Goal: Information Seeking & Learning: Learn about a topic

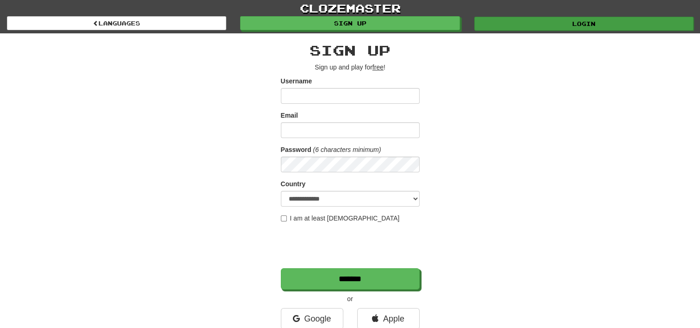
type input "**********"
click at [595, 22] on link "Login" at bounding box center [583, 24] width 219 height 14
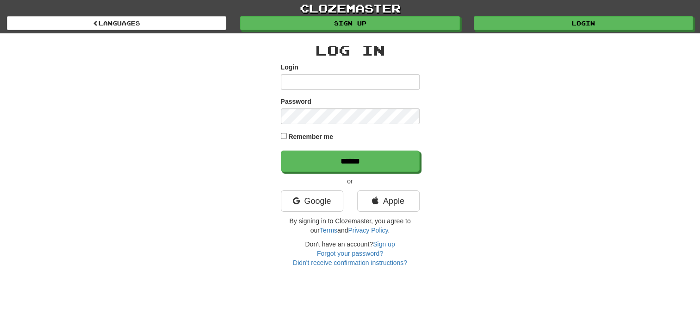
type input "**********"
click at [278, 142] on div "**********" at bounding box center [350, 150] width 541 height 234
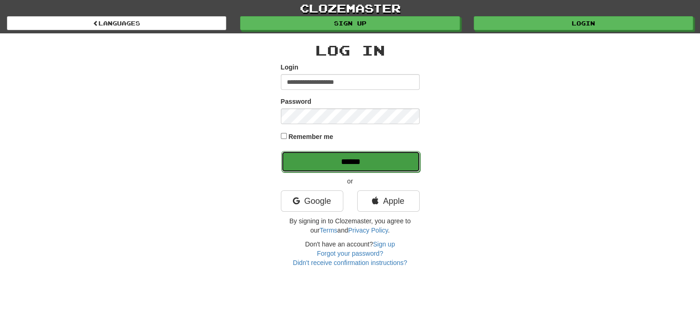
click at [376, 162] on input "******" at bounding box center [350, 161] width 139 height 21
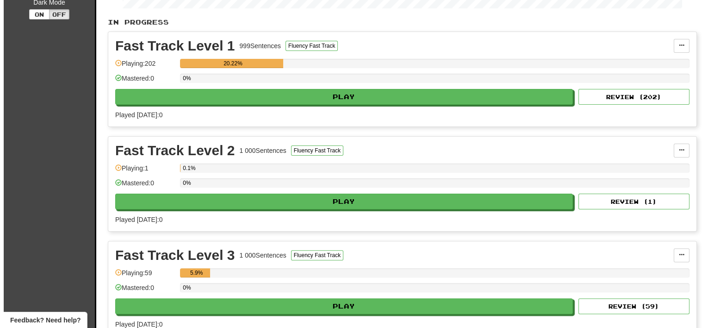
scroll to position [201, 0]
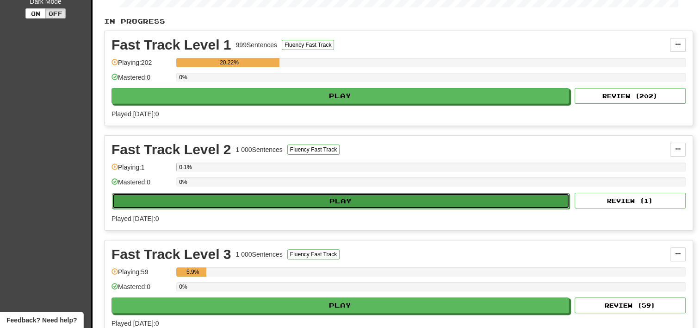
click at [338, 194] on button "Play" at bounding box center [340, 201] width 457 height 16
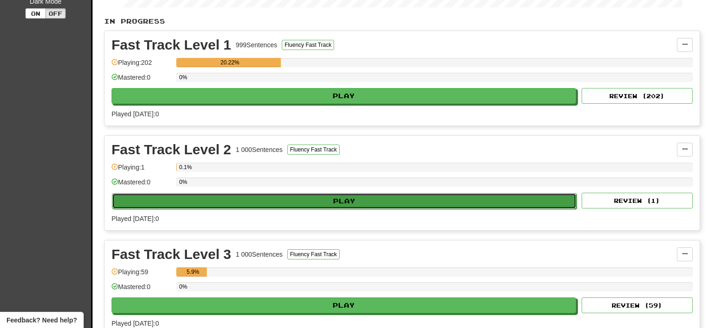
select select "**"
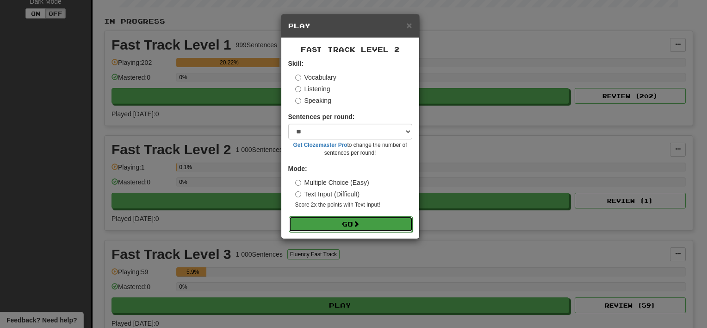
click at [356, 227] on span at bounding box center [356, 223] width 6 height 6
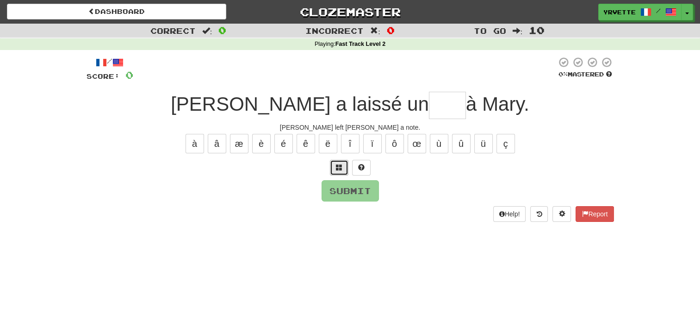
click at [337, 166] on span at bounding box center [339, 167] width 6 height 6
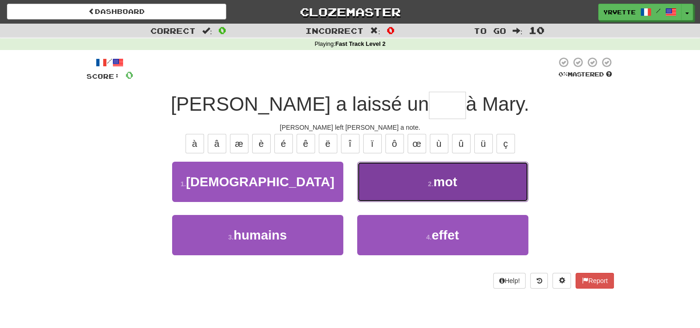
click at [447, 185] on span "mot" at bounding box center [445, 181] width 24 height 14
type input "***"
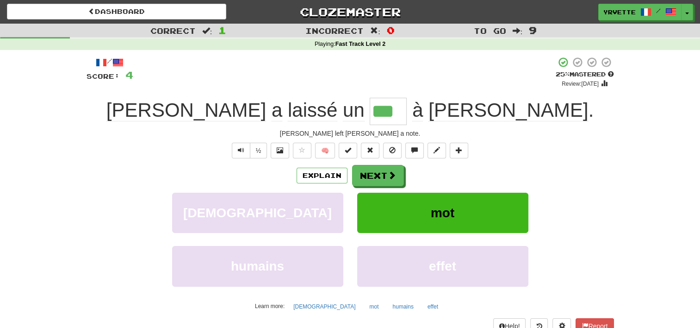
click at [91, 184] on div "Explain Next" at bounding box center [350, 175] width 527 height 21
click at [388, 171] on span at bounding box center [392, 175] width 8 height 8
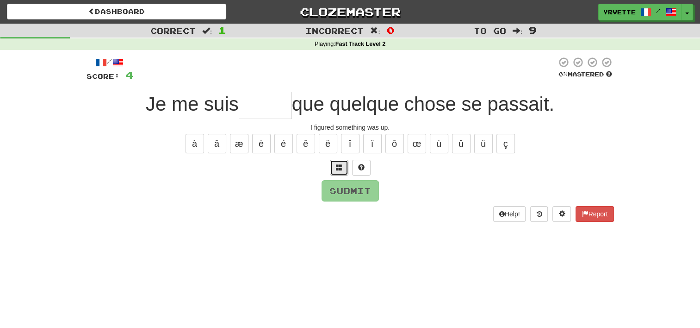
click at [339, 165] on span at bounding box center [339, 167] width 6 height 6
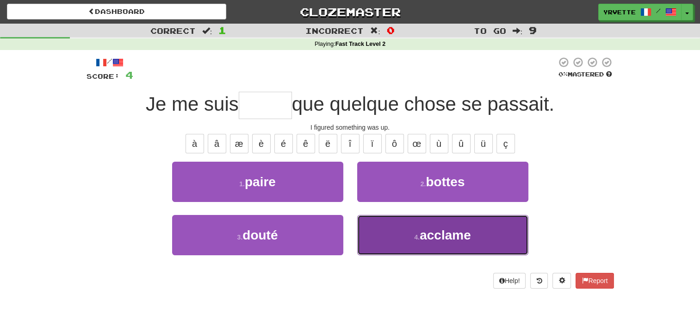
click at [436, 228] on span "acclame" at bounding box center [445, 235] width 51 height 14
type input "*****"
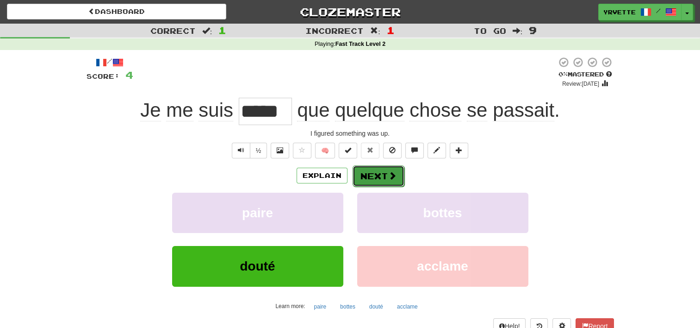
click at [391, 177] on span at bounding box center [392, 175] width 8 height 8
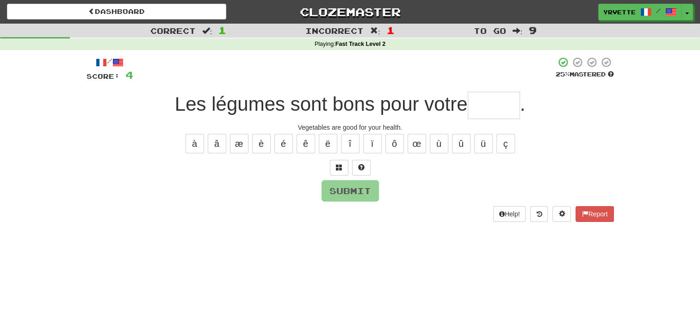
click at [486, 105] on input "text" at bounding box center [494, 105] width 52 height 27
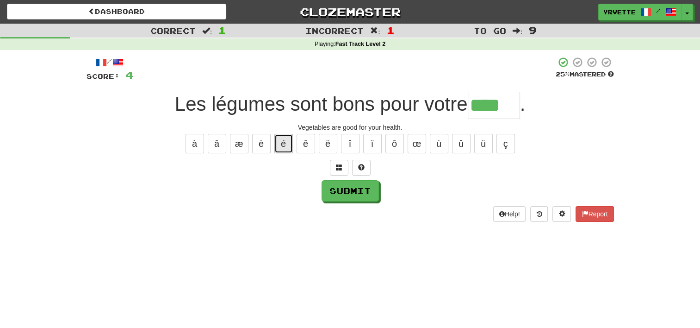
click at [281, 139] on button "é" at bounding box center [283, 143] width 19 height 19
type input "*****"
click at [370, 187] on button "Submit" at bounding box center [350, 190] width 57 height 21
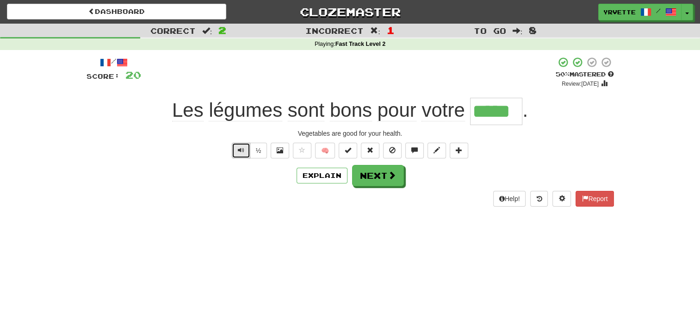
click at [240, 147] on span "Text-to-speech controls" at bounding box center [241, 150] width 6 height 6
click at [382, 172] on button "Next" at bounding box center [378, 175] width 52 height 21
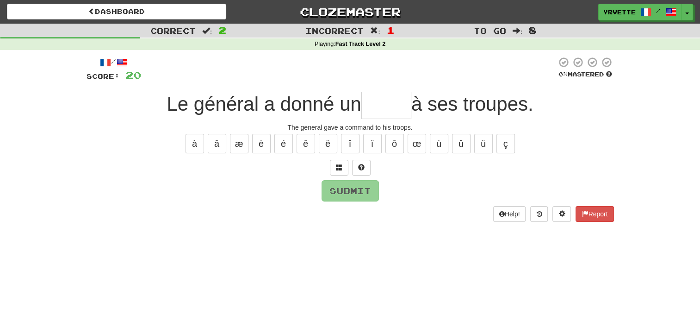
click at [391, 106] on input "text" at bounding box center [386, 105] width 50 height 27
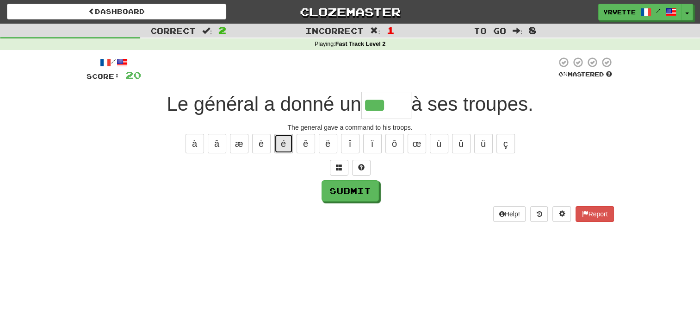
click at [285, 140] on button "é" at bounding box center [283, 143] width 19 height 19
click at [262, 140] on button "è" at bounding box center [261, 143] width 19 height 19
click at [280, 143] on button "é" at bounding box center [283, 143] width 19 height 19
click at [359, 161] on button at bounding box center [361, 168] width 19 height 16
click at [265, 144] on button "è" at bounding box center [261, 143] width 19 height 19
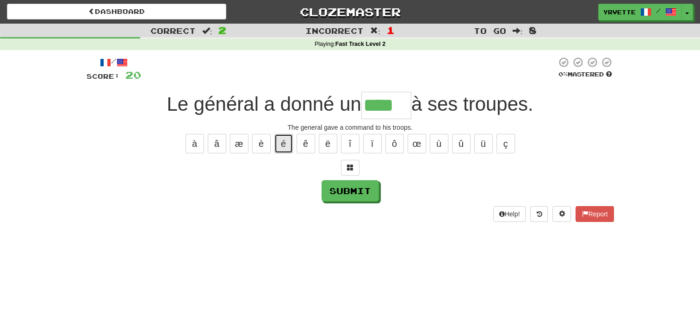
click at [282, 143] on button "é" at bounding box center [283, 143] width 19 height 19
type input "*****"
click at [360, 194] on button "Submit" at bounding box center [350, 190] width 57 height 21
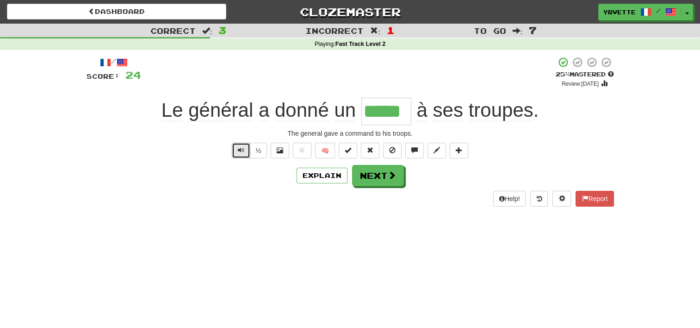
click at [246, 149] on button "Text-to-speech controls" at bounding box center [241, 150] width 19 height 16
click at [392, 177] on span at bounding box center [392, 175] width 8 height 8
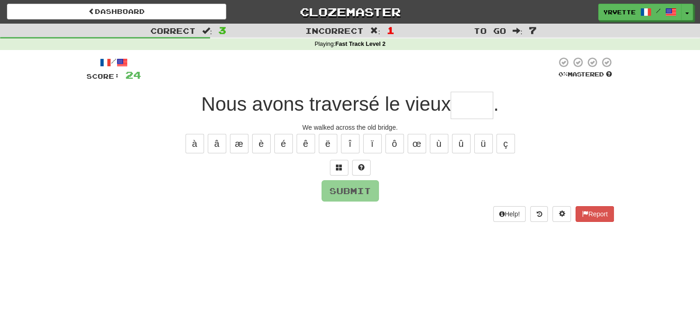
click at [392, 177] on div "/ Score: 24 0 % Mastered Nous avons traversé le vieux . We walked across the ol…" at bounding box center [350, 138] width 527 height 165
click at [362, 164] on span at bounding box center [361, 167] width 6 height 6
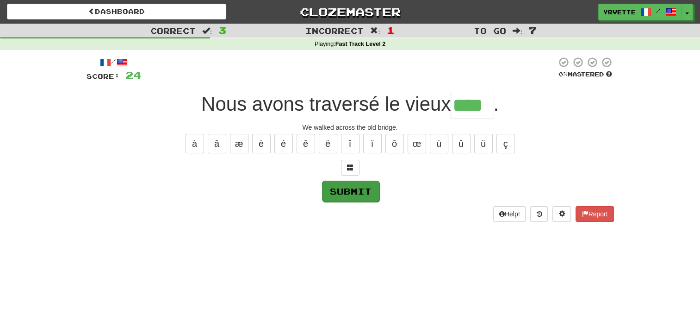
type input "****"
click at [351, 192] on button "Submit" at bounding box center [350, 190] width 57 height 21
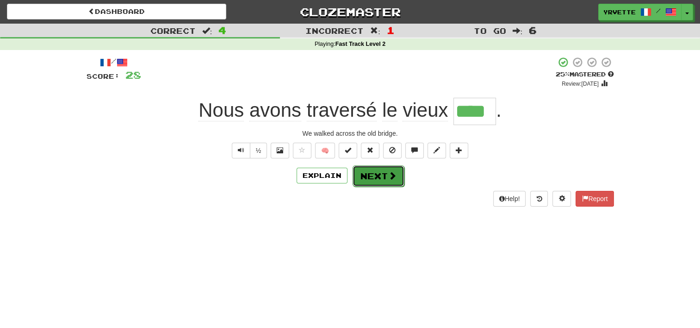
click at [382, 175] on button "Next" at bounding box center [378, 175] width 52 height 21
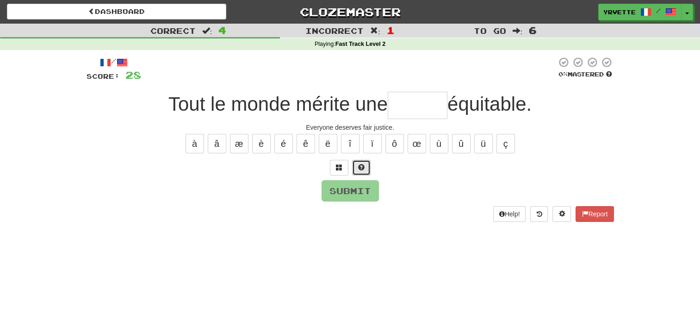
click at [360, 164] on span at bounding box center [361, 167] width 6 height 6
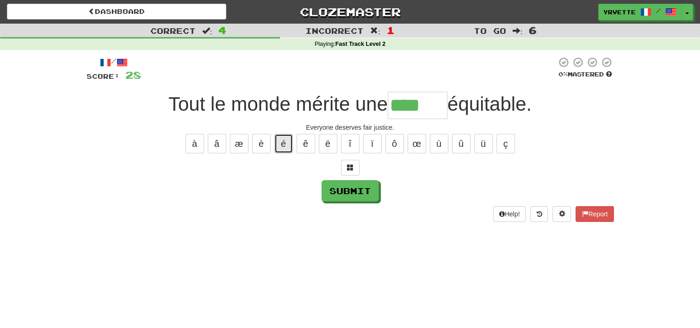
click at [286, 141] on button "é" at bounding box center [283, 143] width 19 height 19
click at [260, 142] on button "è" at bounding box center [261, 143] width 19 height 19
click at [284, 144] on button "é" at bounding box center [283, 143] width 19 height 19
type input "****"
drag, startPoint x: 284, startPoint y: 144, endPoint x: 405, endPoint y: 113, distance: 125.1
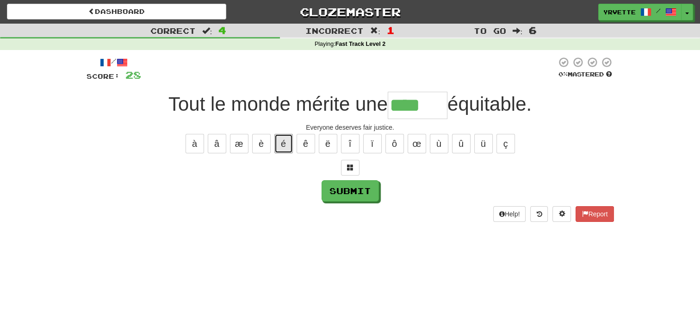
click at [405, 113] on div "/ Score: 28 0 % Mastered Tout le monde mérite une **** équitable. Everyone dese…" at bounding box center [350, 138] width 527 height 165
click at [420, 105] on input "****" at bounding box center [418, 105] width 60 height 27
click at [258, 141] on button "è" at bounding box center [261, 143] width 19 height 19
type input "*******"
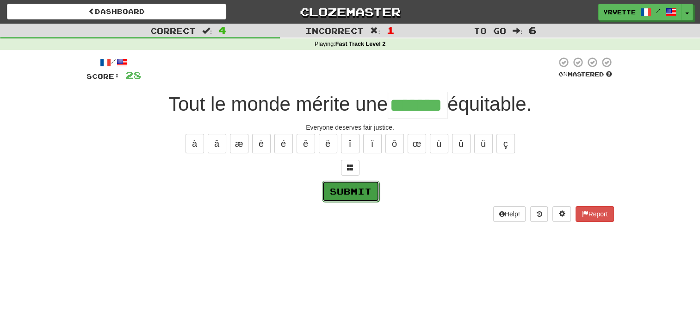
click at [348, 185] on button "Submit" at bounding box center [350, 190] width 57 height 21
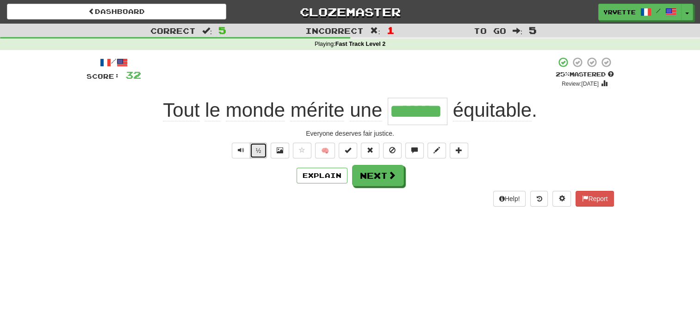
click at [257, 147] on button "½" at bounding box center [259, 150] width 18 height 16
click at [238, 148] on span "Text-to-speech controls" at bounding box center [241, 150] width 6 height 6
click at [256, 149] on button "½" at bounding box center [259, 150] width 18 height 16
click at [324, 172] on button "Explain" at bounding box center [322, 175] width 51 height 16
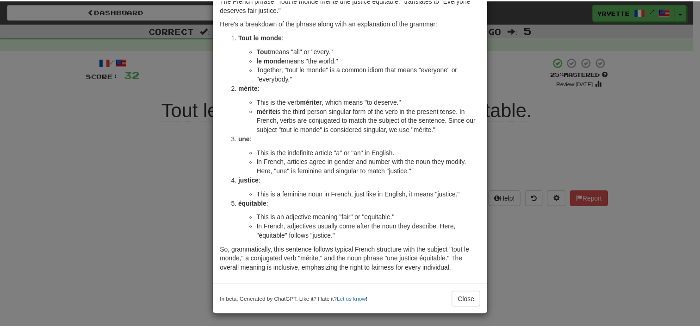
scroll to position [50, 0]
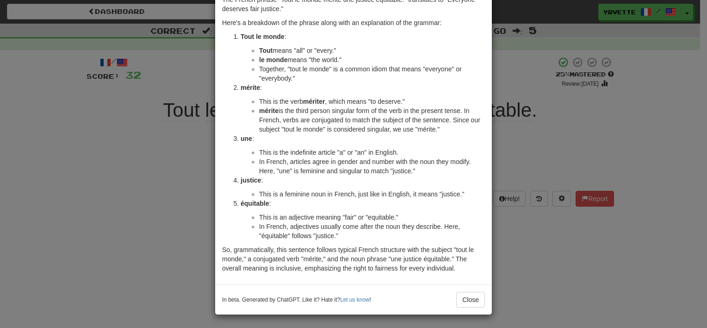
click at [96, 251] on div "× Explanation The French phrase "Tout le monde mérite une justice équitable." t…" at bounding box center [353, 164] width 707 height 328
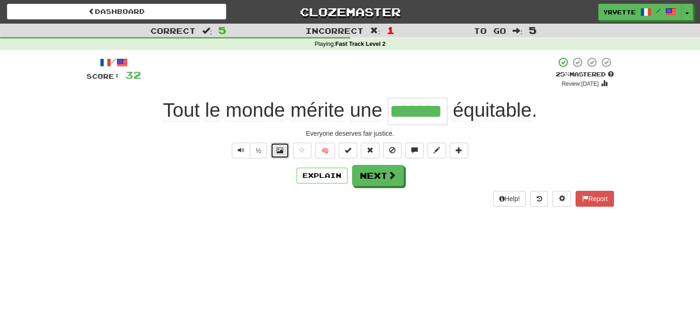
click at [282, 144] on button at bounding box center [280, 150] width 19 height 16
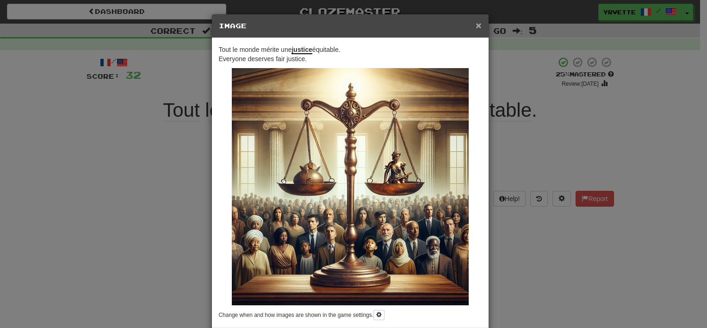
click at [476, 26] on span "×" at bounding box center [479, 25] width 6 height 11
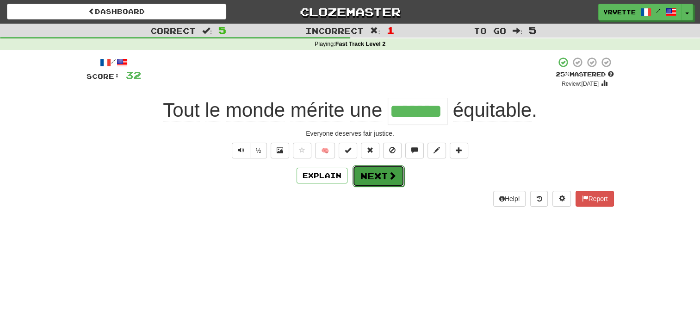
click at [385, 175] on button "Next" at bounding box center [378, 175] width 52 height 21
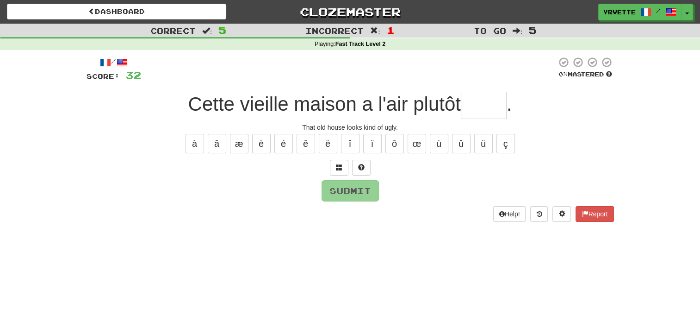
drag, startPoint x: 363, startPoint y: 160, endPoint x: 112, endPoint y: 231, distance: 260.3
click at [112, 231] on div "/ Score: 32 0 % Mastered Cette vieille maison a l'air plutôt . That old house l…" at bounding box center [350, 142] width 527 height 184
click at [363, 164] on span at bounding box center [361, 167] width 6 height 6
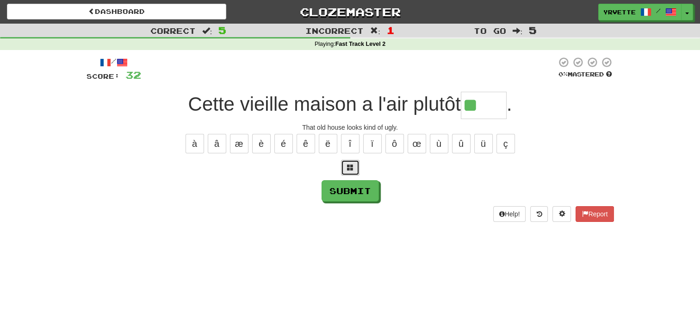
click at [346, 161] on button at bounding box center [350, 168] width 19 height 16
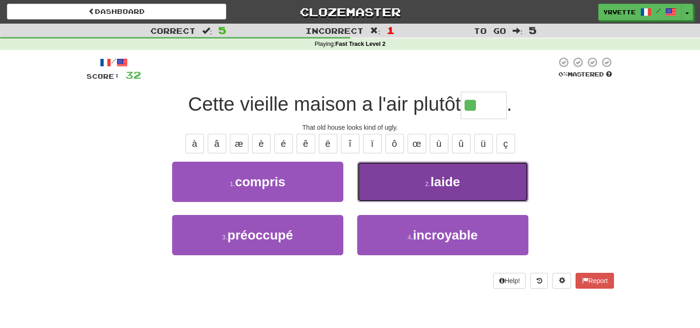
click at [457, 178] on span "laide" at bounding box center [445, 181] width 30 height 14
type input "*****"
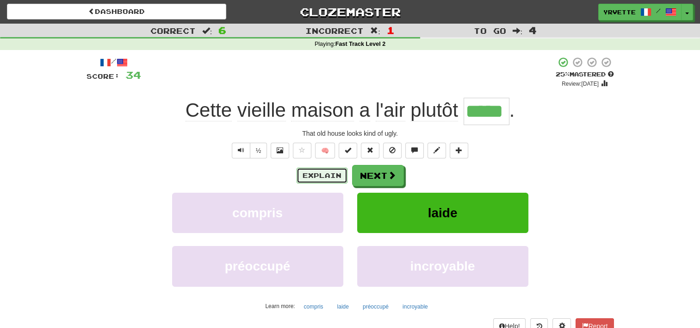
click at [321, 174] on button "Explain" at bounding box center [322, 175] width 51 height 16
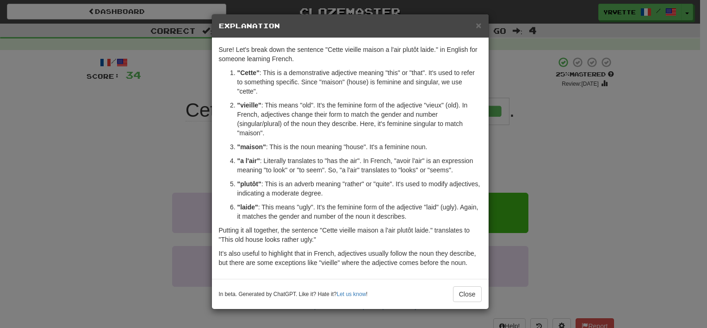
click at [72, 270] on div "× Explanation Sure! Let's break down the sentence "Cette vieille maison a l'air…" at bounding box center [353, 164] width 707 height 328
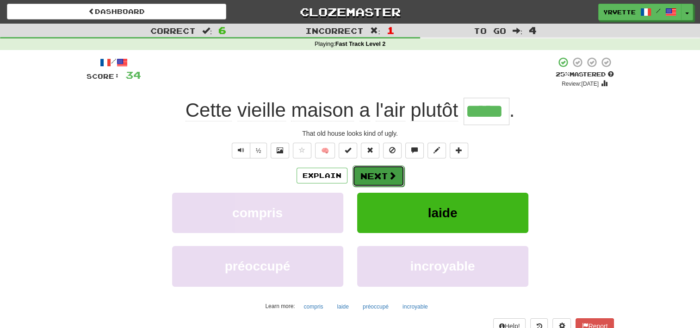
click at [383, 170] on button "Next" at bounding box center [378, 175] width 52 height 21
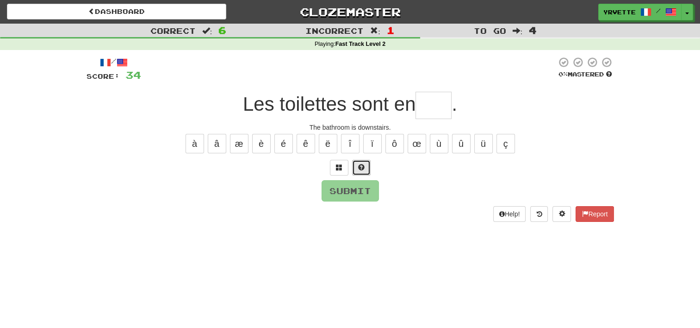
click at [361, 167] on span at bounding box center [361, 167] width 6 height 6
type input "***"
click at [352, 189] on button "Submit" at bounding box center [350, 190] width 57 height 21
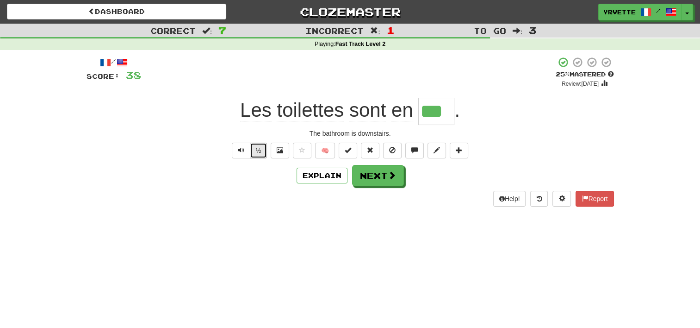
click at [260, 149] on button "½" at bounding box center [259, 150] width 18 height 16
click at [383, 176] on button "Next" at bounding box center [378, 175] width 52 height 21
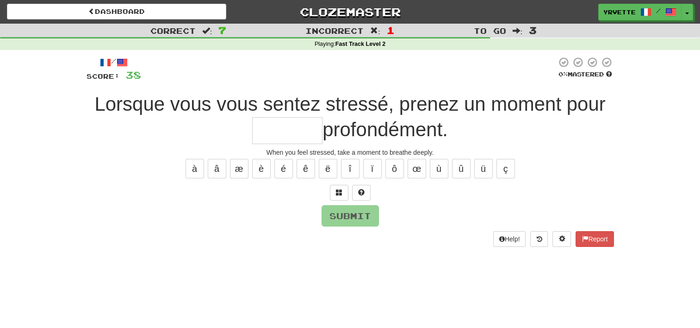
click at [285, 138] on input "text" at bounding box center [287, 130] width 70 height 27
type input "********"
click at [352, 214] on button "Submit" at bounding box center [350, 215] width 57 height 21
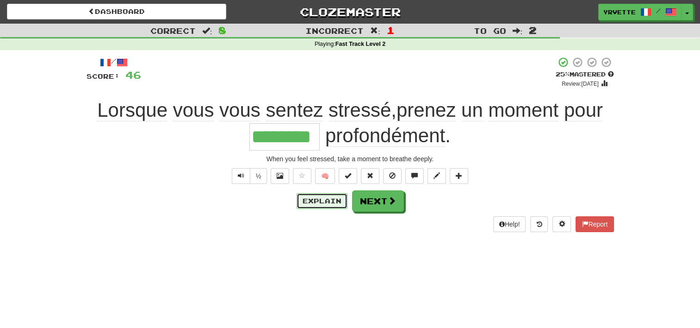
click at [331, 195] on button "Explain" at bounding box center [322, 201] width 51 height 16
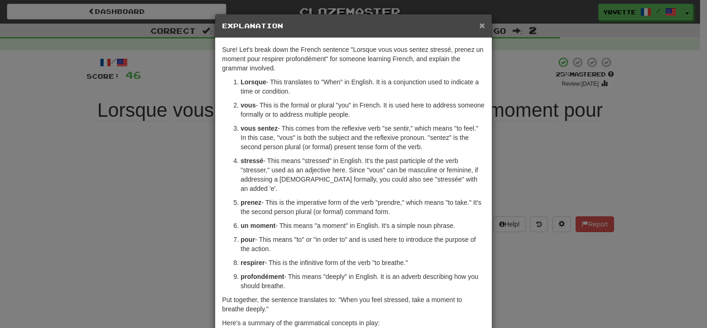
click at [481, 20] on span "×" at bounding box center [482, 25] width 6 height 11
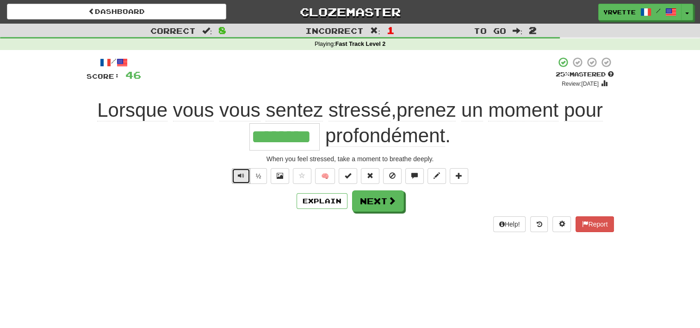
click at [242, 174] on span "Text-to-speech controls" at bounding box center [241, 175] width 6 height 6
click at [391, 198] on span at bounding box center [392, 201] width 8 height 8
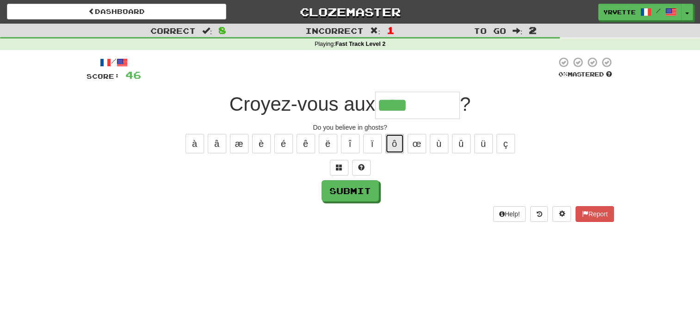
click at [398, 142] on button "ô" at bounding box center [394, 143] width 19 height 19
type input "********"
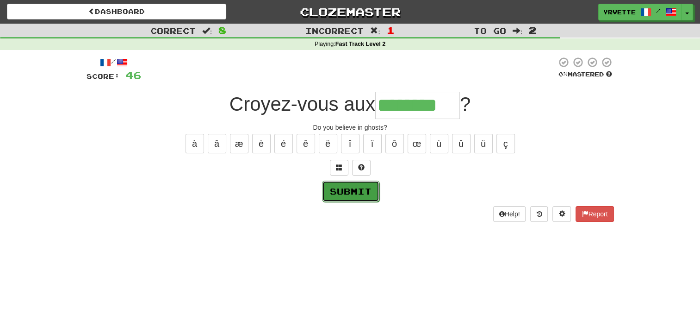
click at [361, 192] on button "Submit" at bounding box center [350, 190] width 57 height 21
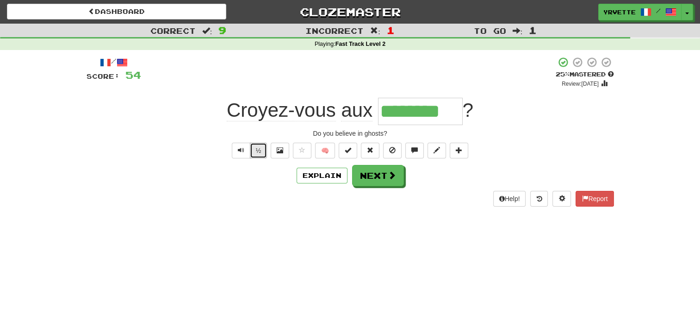
click at [260, 148] on button "½" at bounding box center [259, 150] width 18 height 16
click at [241, 147] on span "Text-to-speech controls" at bounding box center [241, 150] width 6 height 6
click at [320, 172] on button "Explain" at bounding box center [322, 175] width 51 height 16
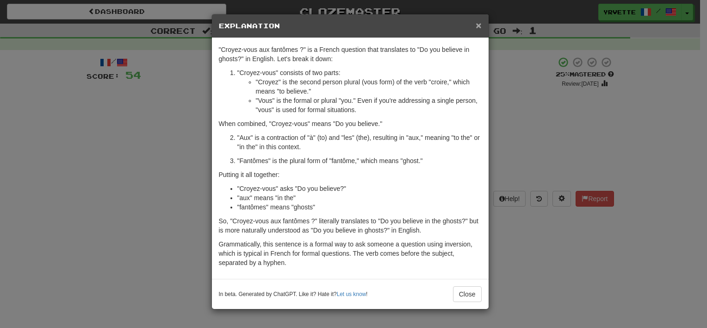
click at [479, 25] on span "×" at bounding box center [479, 25] width 6 height 11
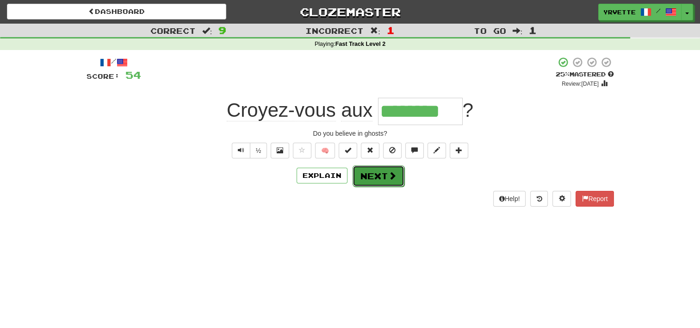
click at [388, 174] on span at bounding box center [392, 175] width 8 height 8
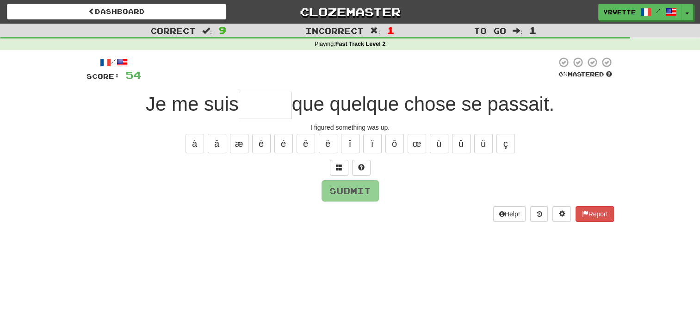
click at [251, 109] on input "text" at bounding box center [265, 105] width 53 height 27
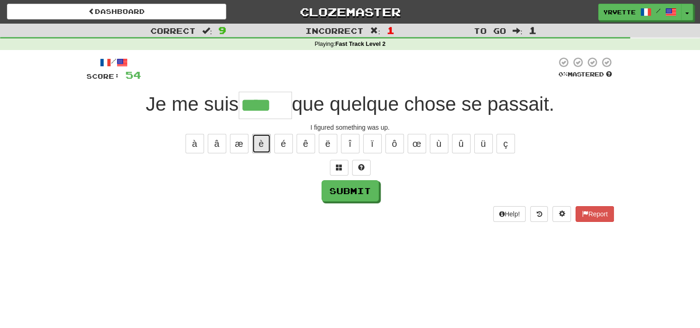
click at [256, 146] on button "è" at bounding box center [261, 143] width 19 height 19
click at [285, 144] on button "é" at bounding box center [283, 143] width 19 height 19
type input "*****"
click at [358, 190] on button "Submit" at bounding box center [350, 190] width 57 height 21
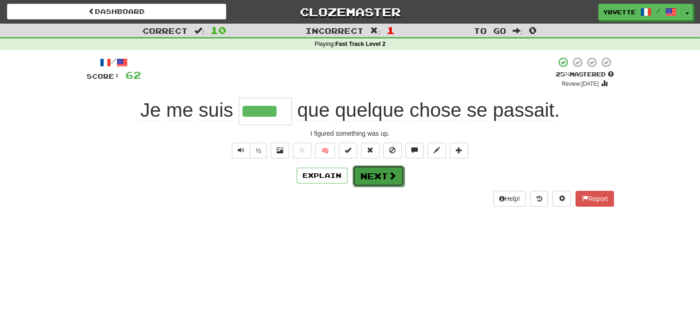
click at [376, 172] on button "Next" at bounding box center [378, 175] width 52 height 21
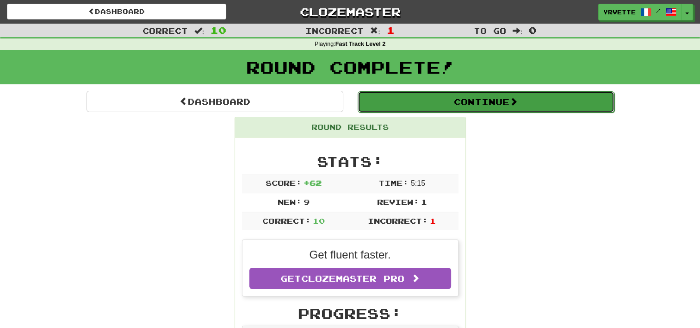
click at [514, 98] on span at bounding box center [513, 101] width 8 height 8
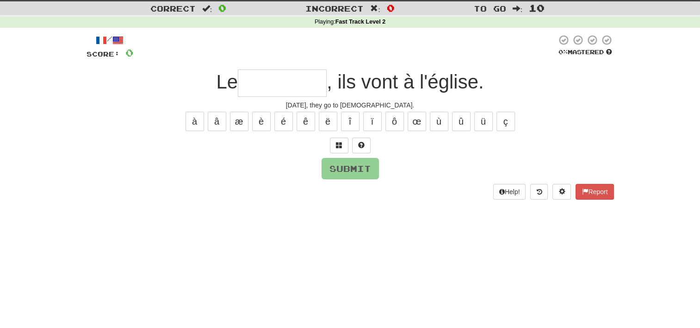
scroll to position [29, 0]
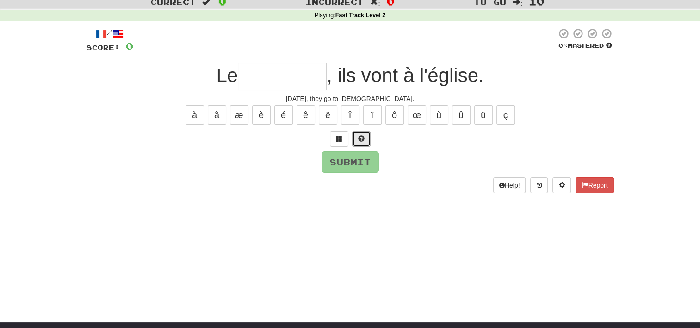
click at [363, 133] on button at bounding box center [361, 139] width 19 height 16
click at [272, 187] on div "Help! Report" at bounding box center [350, 185] width 527 height 16
click at [262, 70] on input "*" at bounding box center [282, 76] width 89 height 27
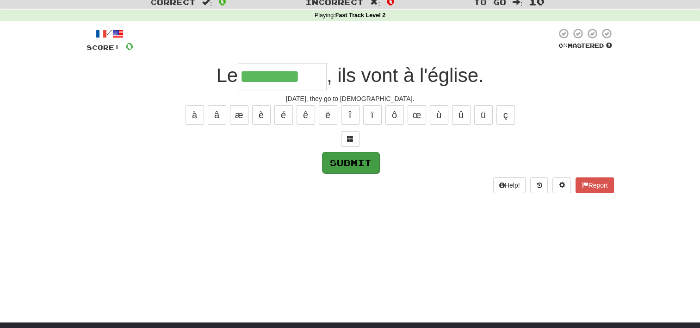
type input "********"
click at [353, 162] on button "Submit" at bounding box center [350, 162] width 57 height 21
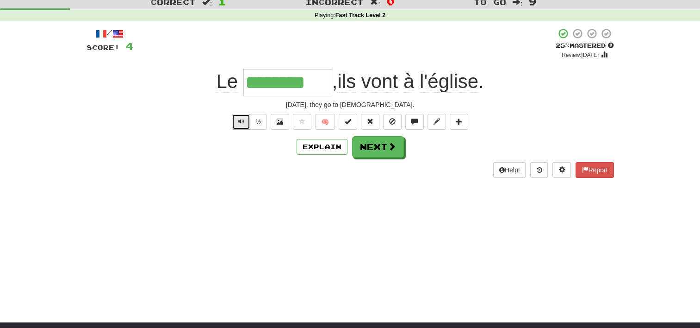
click at [243, 124] on span "Text-to-speech controls" at bounding box center [241, 121] width 6 height 6
click at [254, 121] on button "½" at bounding box center [259, 122] width 18 height 16
click at [378, 147] on button "Next" at bounding box center [378, 146] width 52 height 21
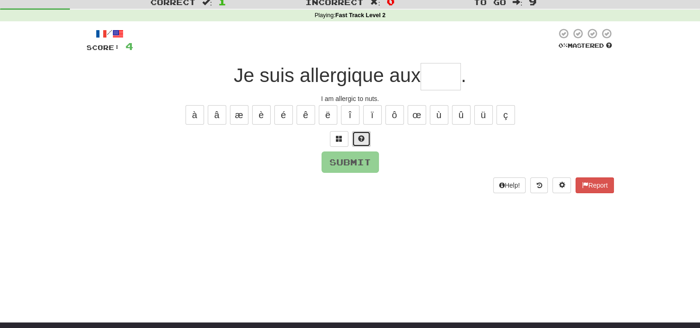
click at [363, 135] on span at bounding box center [361, 138] width 6 height 6
type input "****"
click at [365, 158] on button "Submit" at bounding box center [350, 162] width 57 height 21
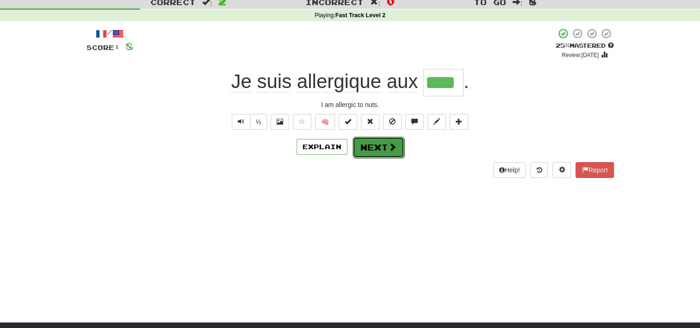
click at [382, 142] on button "Next" at bounding box center [378, 146] width 52 height 21
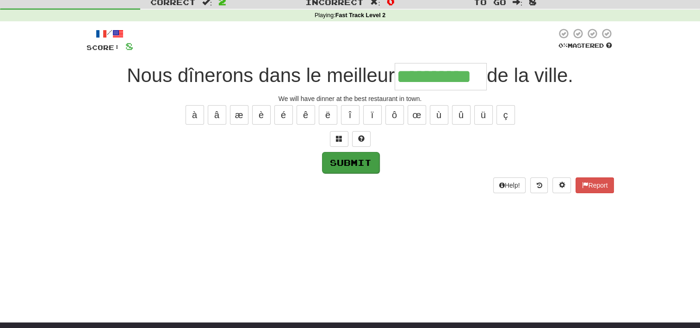
type input "**********"
click at [352, 158] on button "Submit" at bounding box center [350, 162] width 57 height 21
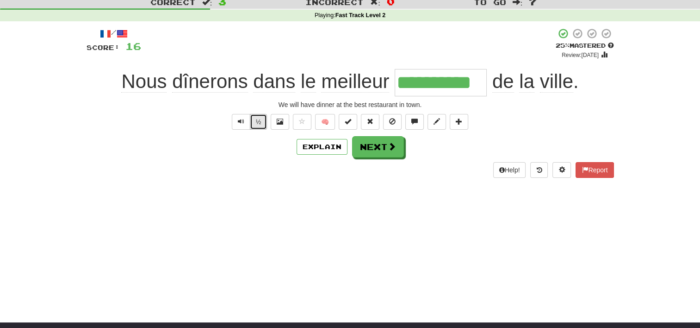
click at [255, 119] on button "½" at bounding box center [259, 122] width 18 height 16
click at [259, 120] on button "½" at bounding box center [259, 122] width 18 height 16
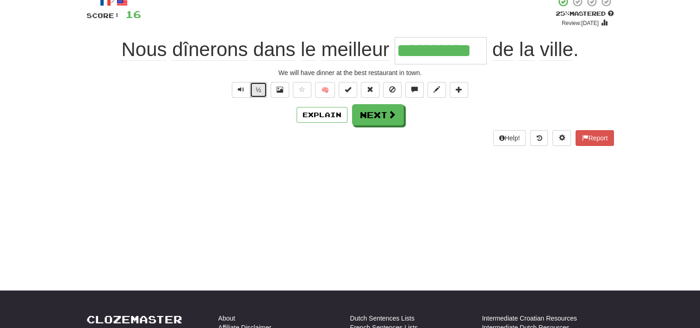
click at [258, 89] on button "½" at bounding box center [259, 90] width 18 height 16
click at [381, 113] on button "Next" at bounding box center [378, 115] width 52 height 21
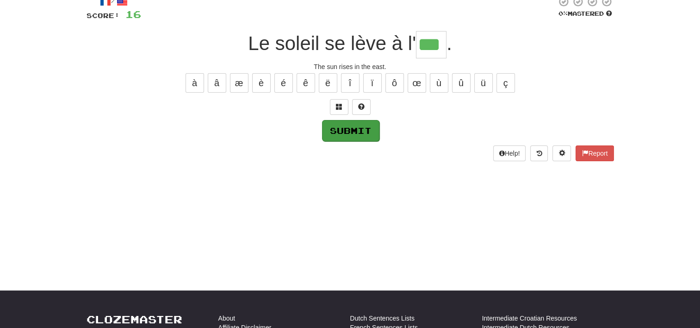
type input "***"
click at [359, 125] on button "Submit" at bounding box center [350, 130] width 57 height 21
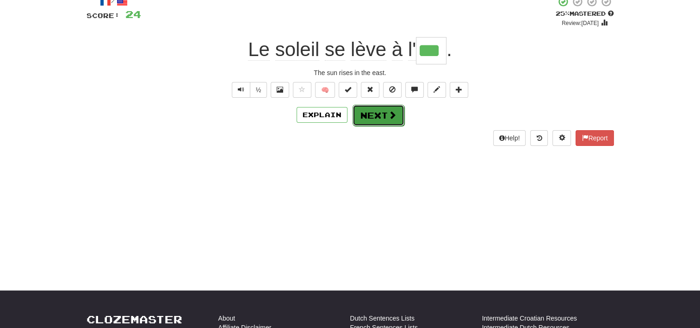
click at [377, 109] on button "Next" at bounding box center [378, 115] width 52 height 21
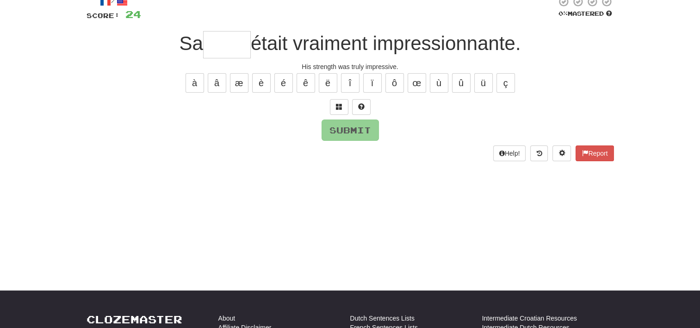
type input "*"
click at [284, 210] on div "Dashboard Clozemaster Yrvette / Toggle Dropdown Dashboard Leaderboard Activity …" at bounding box center [350, 103] width 700 height 328
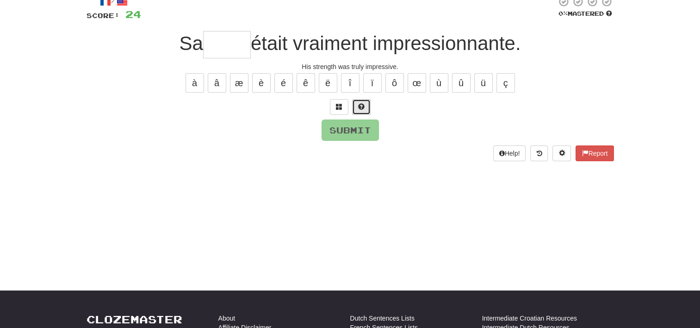
click at [364, 104] on span at bounding box center [361, 106] width 6 height 6
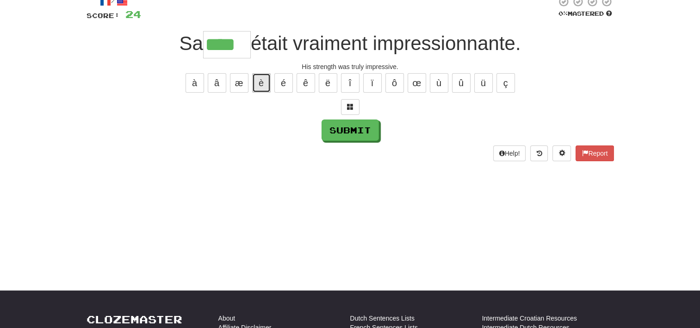
click at [262, 83] on button "è" at bounding box center [261, 82] width 19 height 19
click at [284, 83] on button "é" at bounding box center [283, 82] width 19 height 19
type input "*****"
click at [359, 130] on button "Submit" at bounding box center [350, 130] width 57 height 21
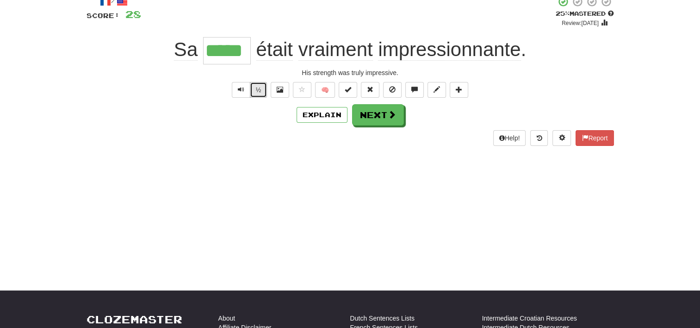
click at [261, 94] on button "½" at bounding box center [259, 90] width 18 height 16
click at [388, 117] on span at bounding box center [392, 115] width 8 height 8
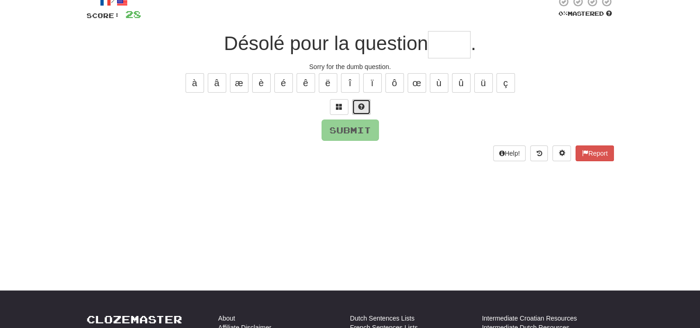
click at [359, 103] on span at bounding box center [361, 106] width 6 height 6
click at [463, 167] on div "/ Score: 28 0 % Mastered Désolé pour la question * . Sorry for the dumb questio…" at bounding box center [350, 81] width 527 height 184
click at [445, 43] on input "*" at bounding box center [449, 44] width 43 height 27
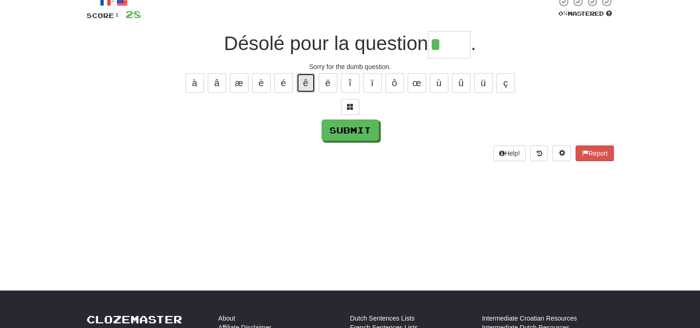
click at [305, 81] on button "ê" at bounding box center [306, 82] width 19 height 19
type input "****"
click at [350, 127] on button "Submit" at bounding box center [350, 130] width 57 height 21
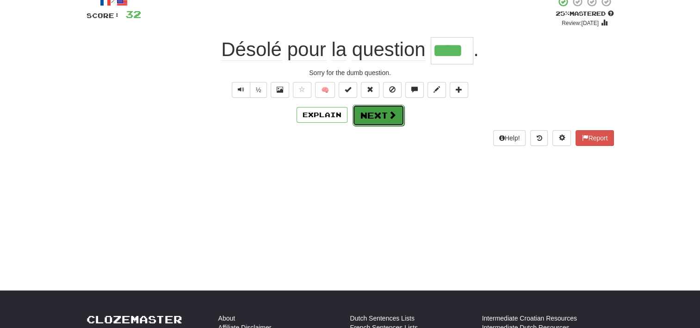
click at [383, 114] on button "Next" at bounding box center [378, 115] width 52 height 21
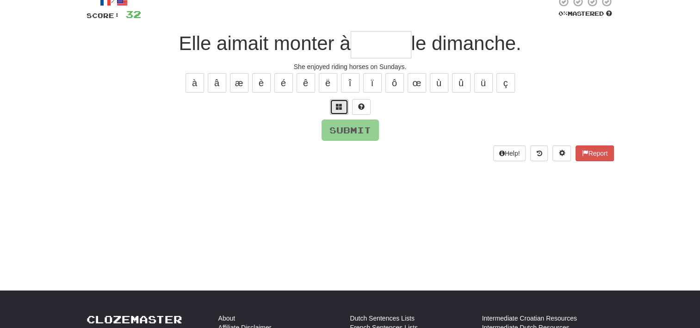
click at [339, 109] on span at bounding box center [339, 106] width 6 height 6
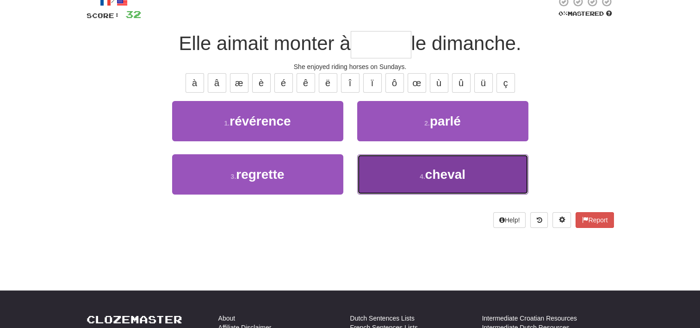
click at [439, 175] on span "cheval" at bounding box center [445, 174] width 40 height 14
type input "******"
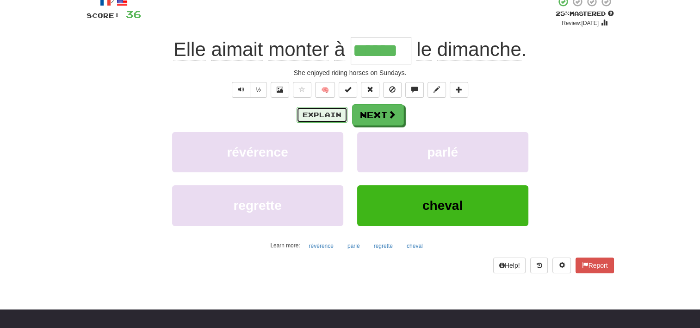
click at [326, 111] on button "Explain" at bounding box center [322, 115] width 51 height 16
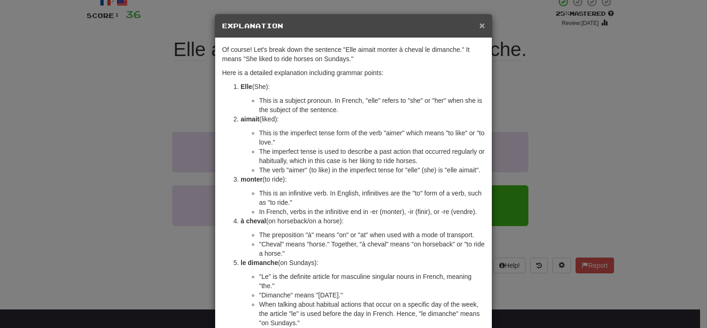
click at [479, 23] on span "×" at bounding box center [482, 25] width 6 height 11
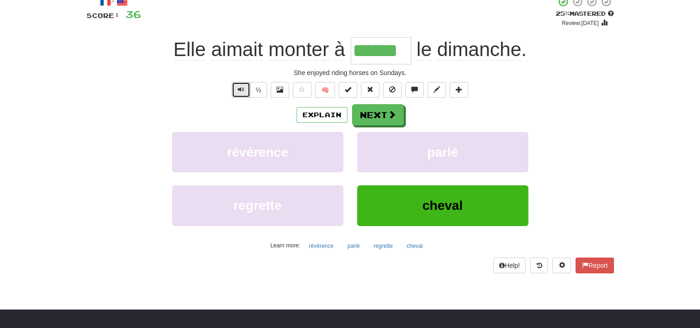
click at [242, 83] on button "Text-to-speech controls" at bounding box center [241, 90] width 19 height 16
click at [393, 117] on span at bounding box center [392, 115] width 8 height 8
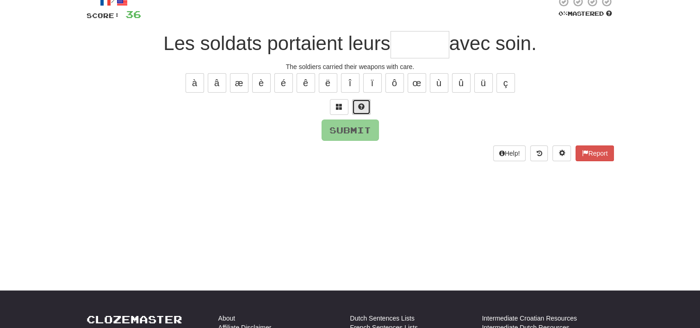
click at [359, 103] on span at bounding box center [361, 106] width 6 height 6
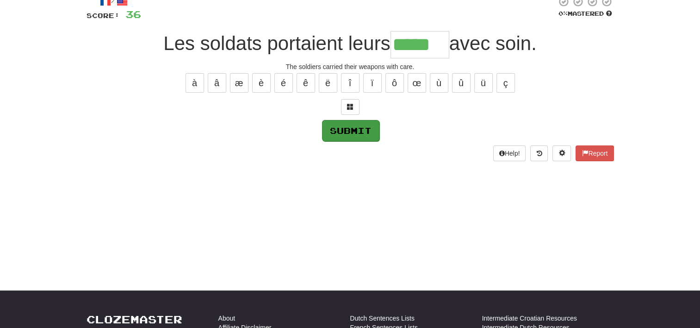
type input "*****"
click at [356, 130] on button "Submit" at bounding box center [350, 130] width 57 height 21
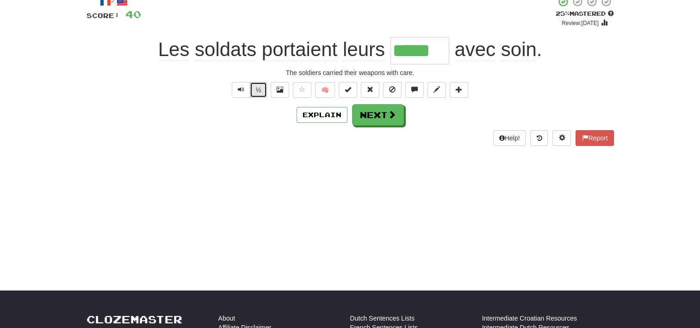
click at [261, 89] on button "½" at bounding box center [259, 90] width 18 height 16
click at [260, 85] on button "½" at bounding box center [259, 90] width 18 height 16
click at [260, 88] on button "½" at bounding box center [259, 90] width 18 height 16
click at [383, 111] on button "Next" at bounding box center [378, 115] width 52 height 21
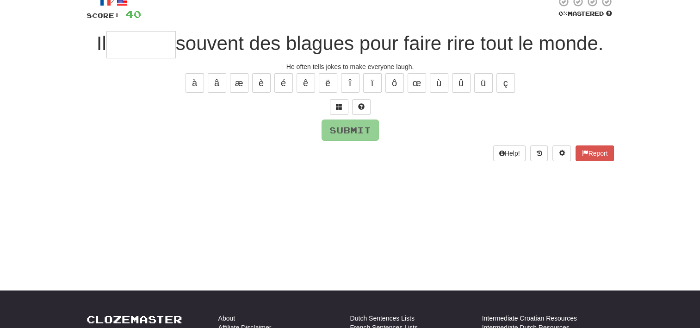
click at [143, 46] on input "text" at bounding box center [140, 44] width 69 height 27
click at [132, 33] on input "text" at bounding box center [140, 44] width 69 height 27
click at [124, 46] on input "text" at bounding box center [140, 44] width 69 height 27
type input "*"
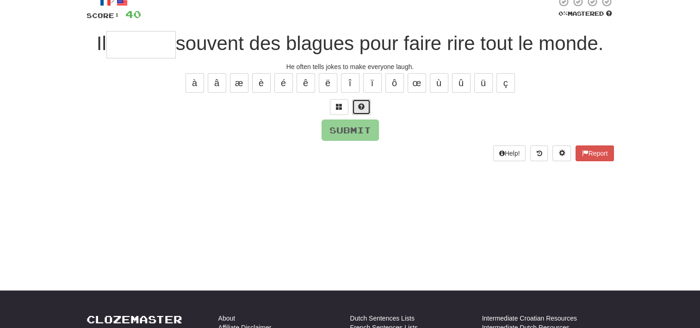
click at [362, 106] on span at bounding box center [361, 106] width 6 height 6
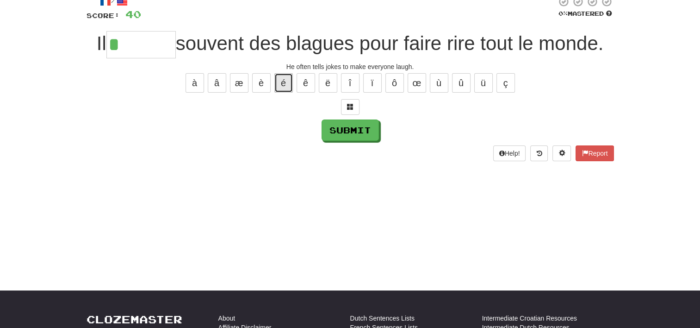
click at [285, 78] on button "é" at bounding box center [283, 82] width 19 height 19
click at [284, 80] on button "é" at bounding box center [283, 82] width 19 height 19
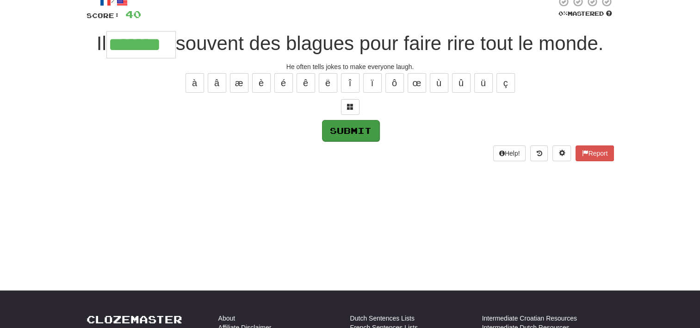
type input "*******"
click at [359, 130] on button "Submit" at bounding box center [350, 130] width 57 height 21
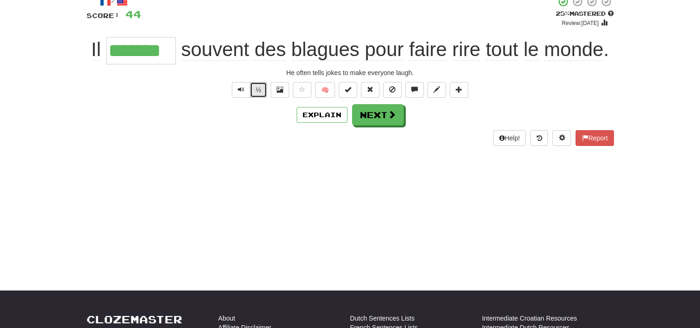
click at [257, 86] on button "½" at bounding box center [259, 90] width 18 height 16
click at [385, 117] on button "Next" at bounding box center [378, 115] width 52 height 21
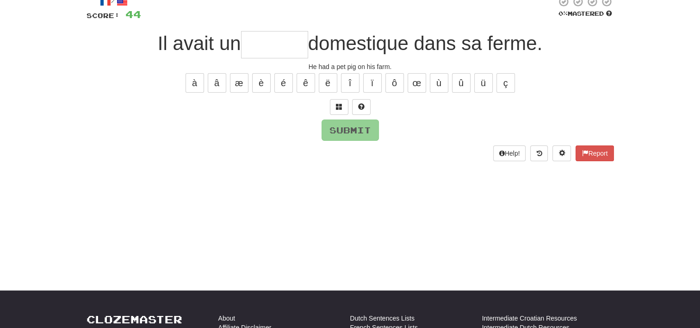
click at [275, 47] on input "text" at bounding box center [274, 44] width 67 height 27
type input "*"
click at [362, 104] on span at bounding box center [361, 106] width 6 height 6
click at [366, 127] on button "Submit" at bounding box center [350, 130] width 57 height 21
type input "******"
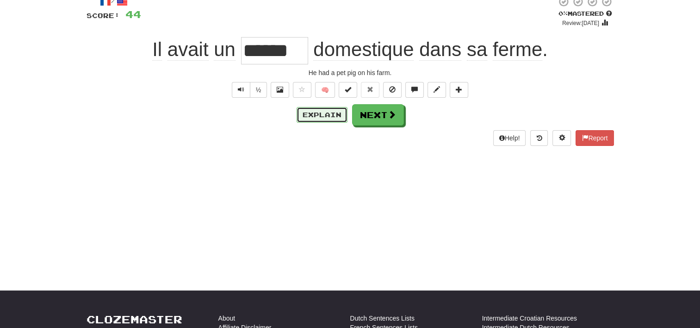
click at [324, 112] on button "Explain" at bounding box center [322, 115] width 51 height 16
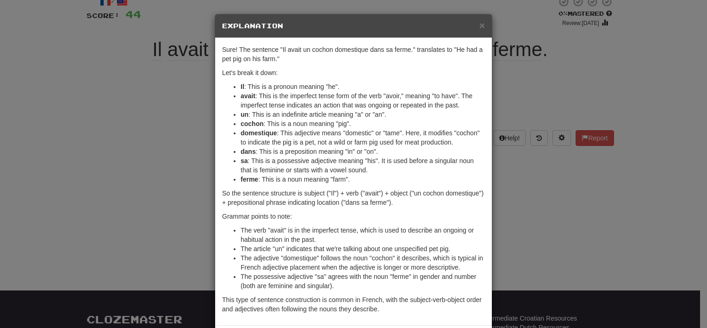
click at [156, 138] on div "× Explanation Sure! The sentence "Il avait un cochon domestique dans sa ferme."…" at bounding box center [353, 164] width 707 height 328
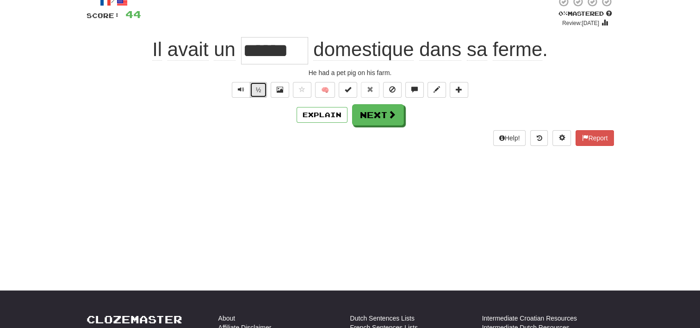
click at [263, 83] on button "½" at bounding box center [259, 90] width 18 height 16
click at [388, 115] on span at bounding box center [392, 115] width 8 height 8
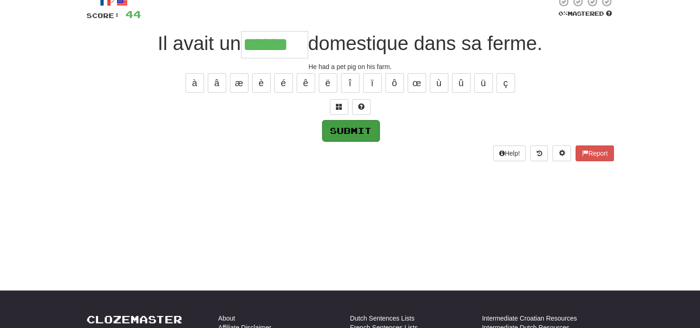
type input "******"
click at [357, 127] on button "Submit" at bounding box center [350, 130] width 57 height 21
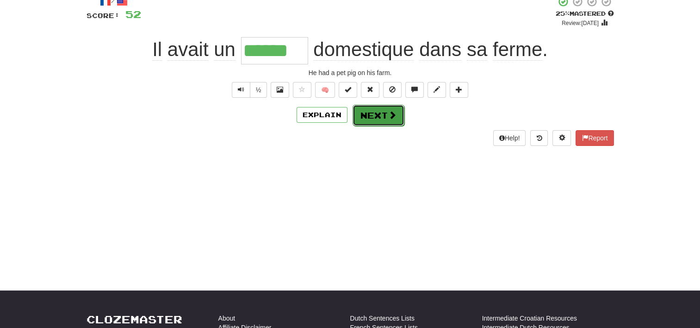
click at [385, 115] on button "Next" at bounding box center [378, 115] width 52 height 21
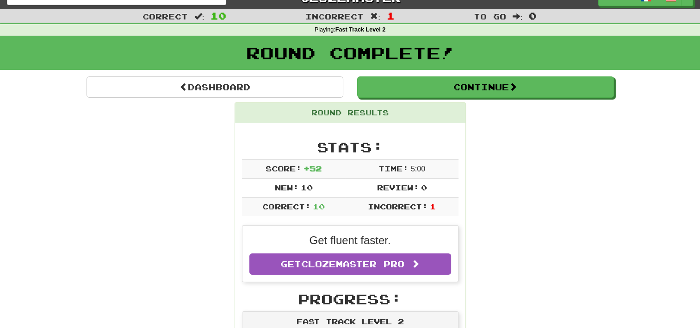
scroll to position [14, 0]
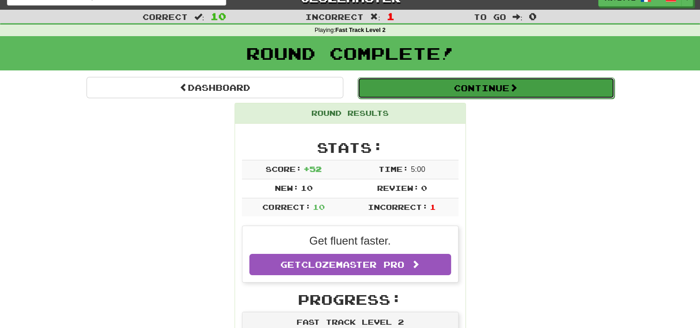
click at [498, 91] on button "Continue" at bounding box center [486, 87] width 257 height 21
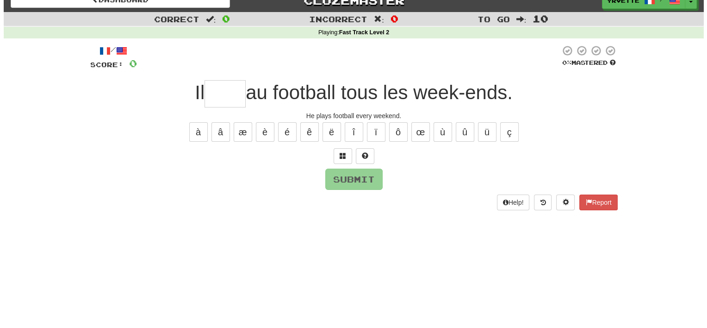
scroll to position [0, 0]
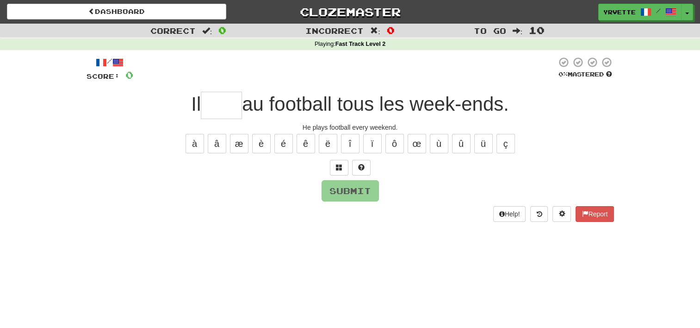
click at [218, 105] on input "text" at bounding box center [221, 105] width 41 height 27
type input "*"
type input "****"
click at [348, 190] on button "Submit" at bounding box center [350, 190] width 57 height 21
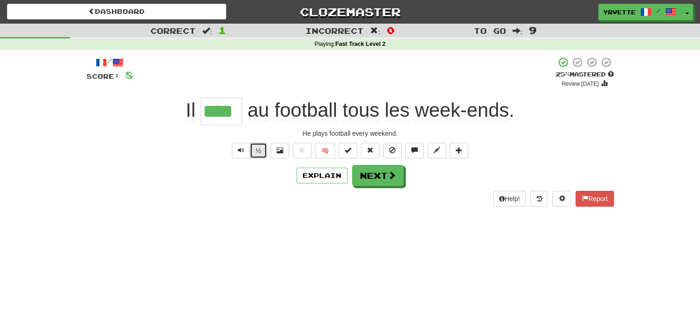
click at [254, 144] on button "½" at bounding box center [259, 150] width 18 height 16
click at [380, 176] on button "Next" at bounding box center [378, 175] width 52 height 21
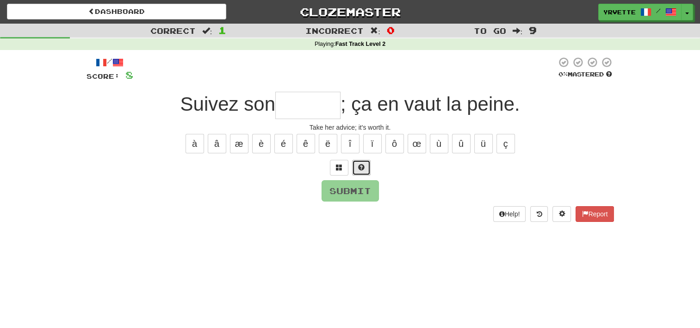
click at [362, 165] on span at bounding box center [361, 167] width 6 height 6
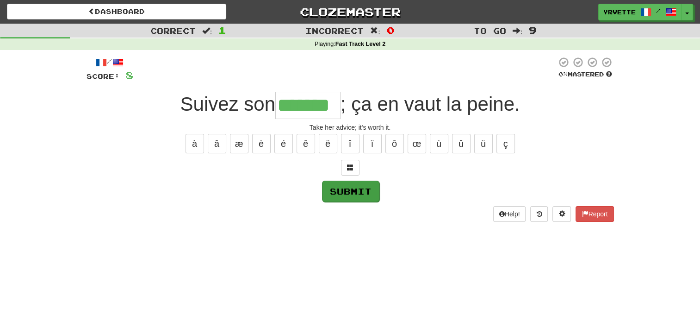
type input "*******"
click at [366, 191] on button "Submit" at bounding box center [350, 190] width 57 height 21
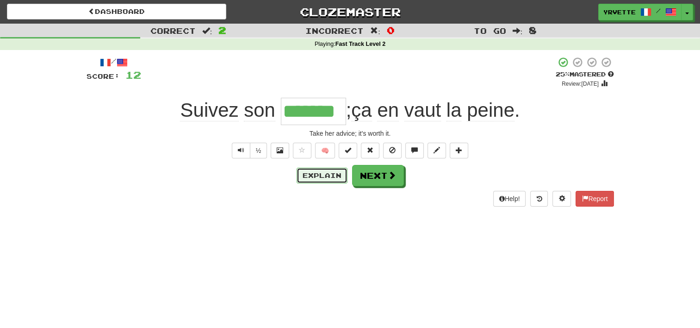
click at [313, 173] on button "Explain" at bounding box center [322, 175] width 51 height 16
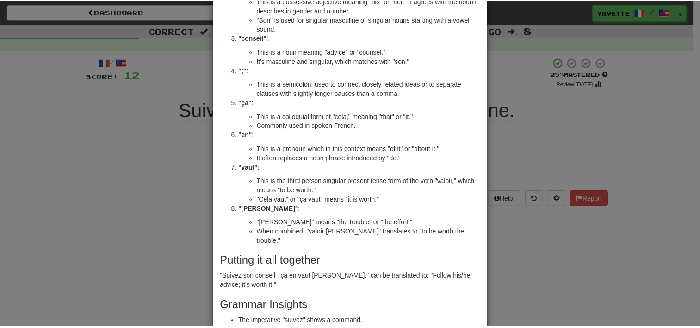
scroll to position [150, 0]
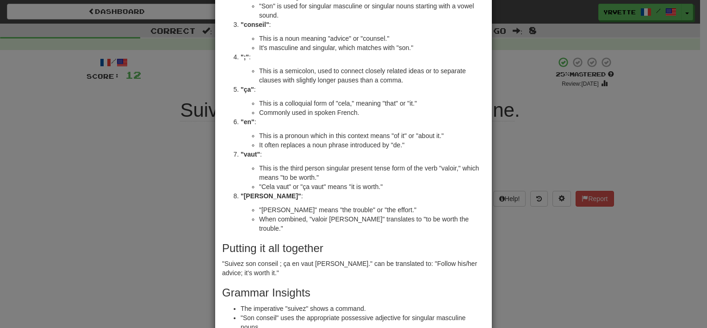
click at [111, 209] on div "× Explanation Sure! Let's break down the French sentence "Suivez son conseil ; …" at bounding box center [353, 164] width 707 height 328
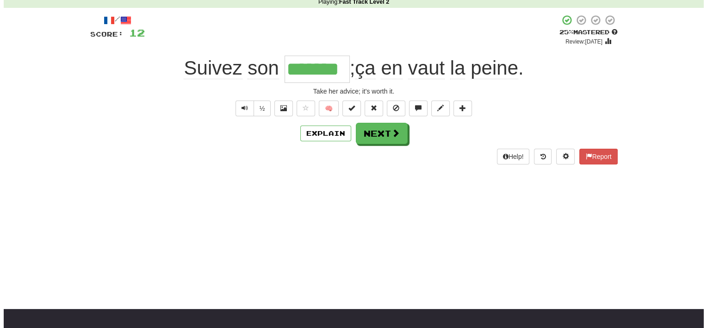
scroll to position [43, 0]
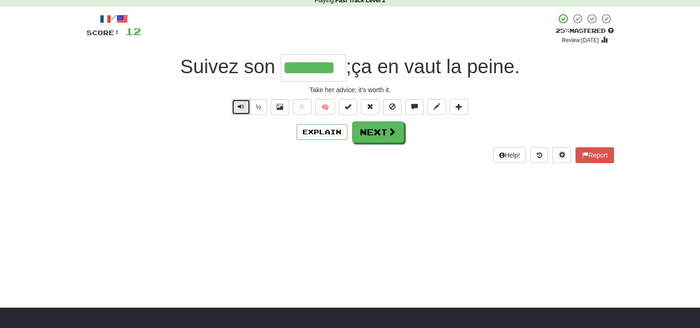
click at [241, 103] on span "Text-to-speech controls" at bounding box center [241, 106] width 6 height 6
click at [323, 131] on button "Explain" at bounding box center [322, 132] width 51 height 16
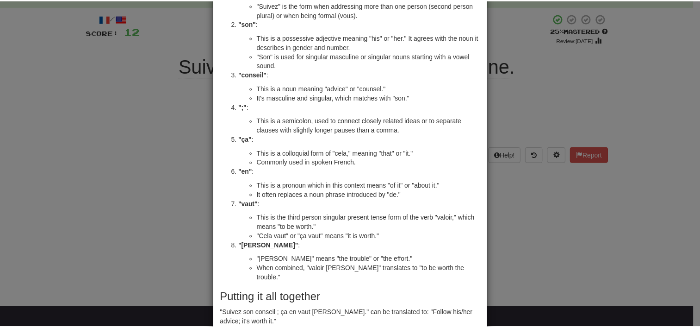
scroll to position [141, 0]
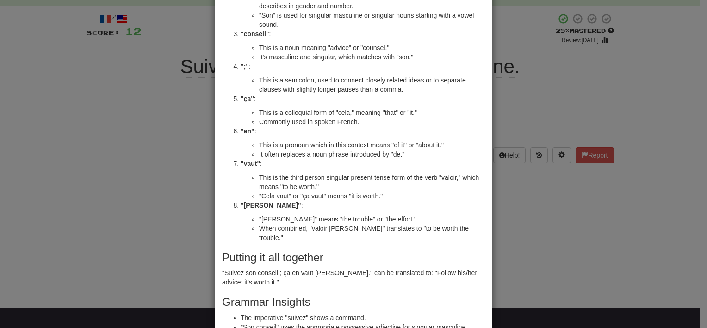
click at [104, 180] on div "× Explanation Sure! Let's break down the French sentence "Suivez son conseil ; …" at bounding box center [353, 164] width 707 height 328
